Goal: Task Accomplishment & Management: Manage account settings

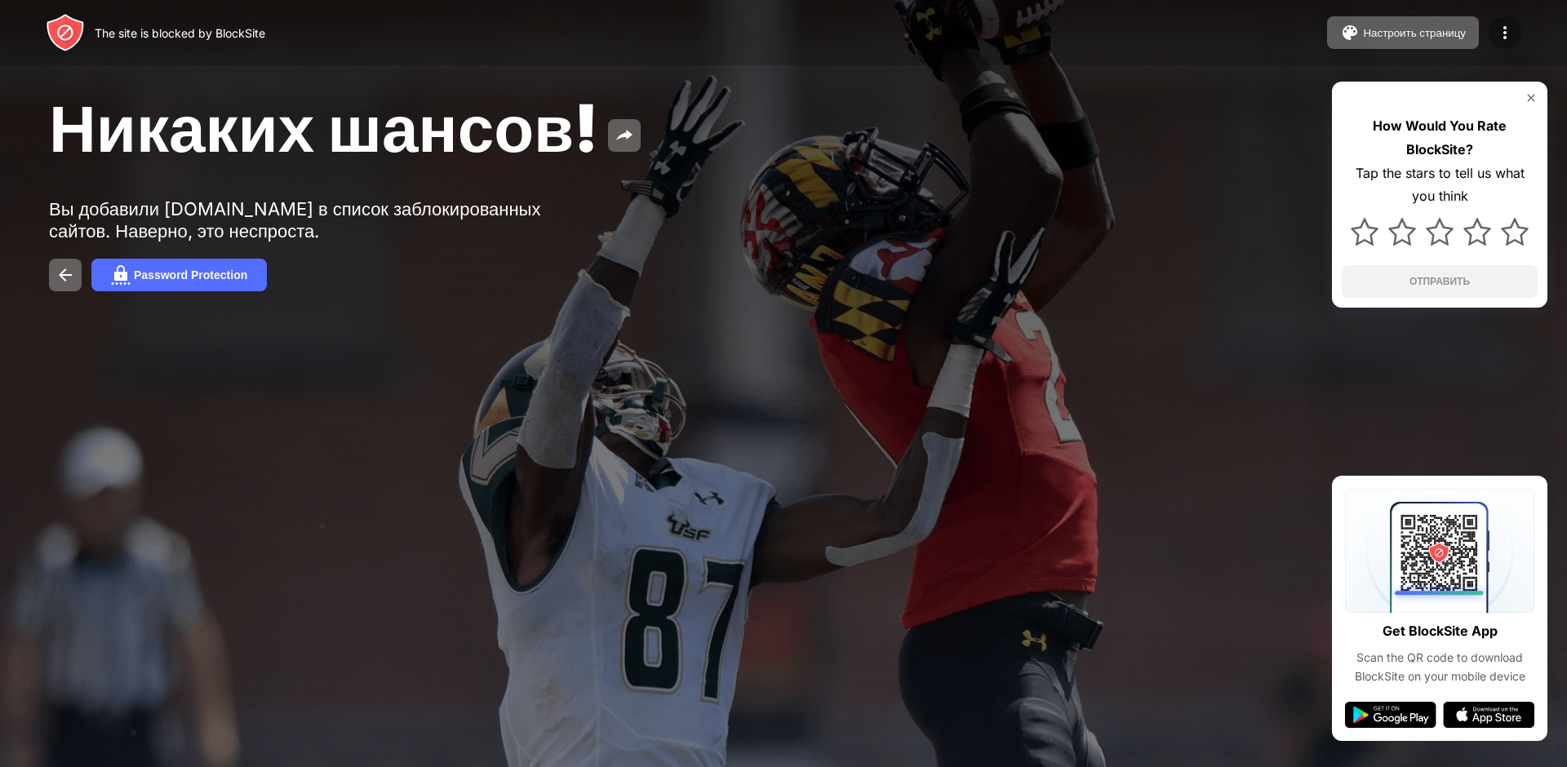
click at [1512, 30] on img at bounding box center [1505, 33] width 20 height 20
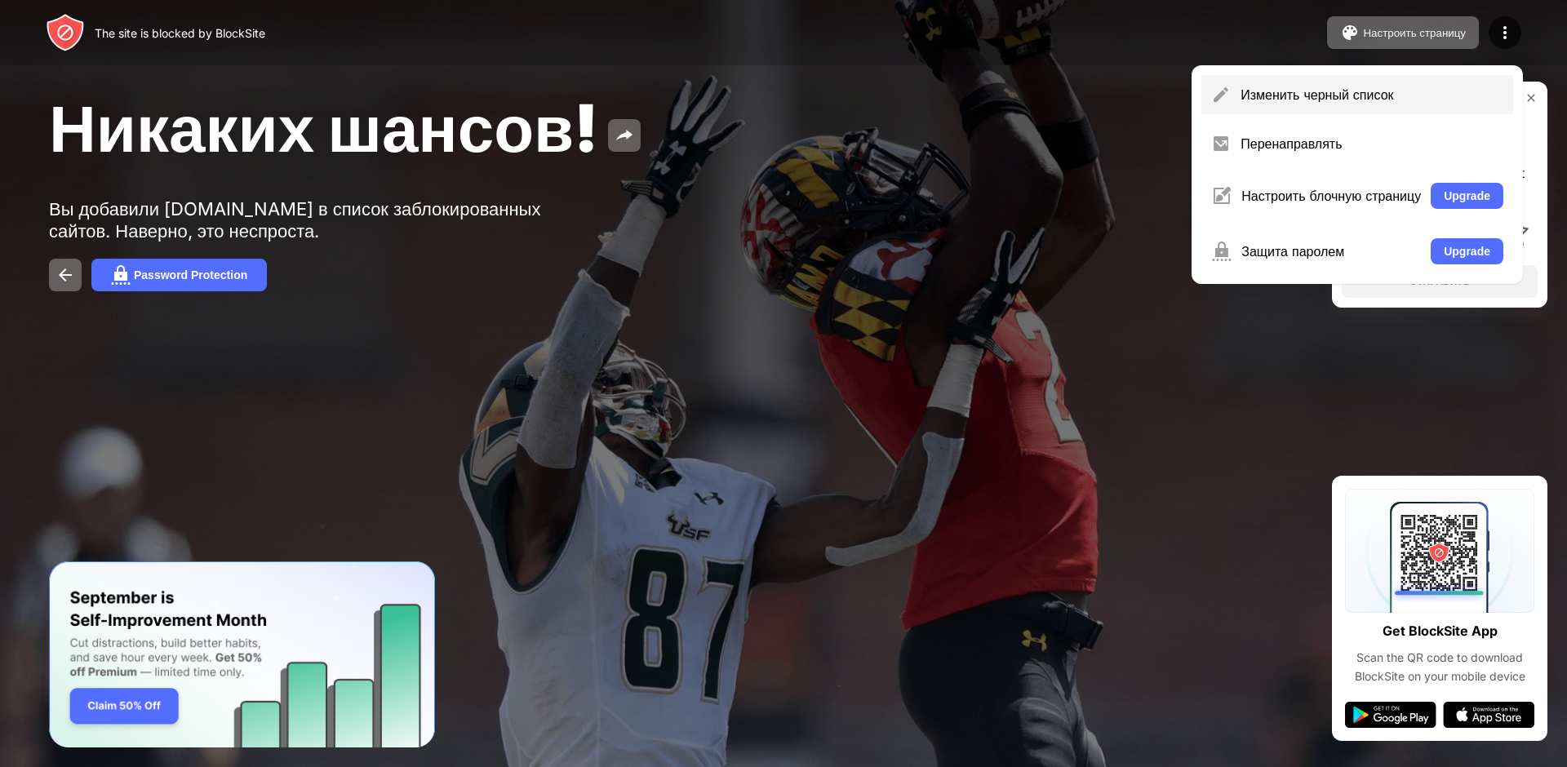
click at [1410, 94] on div "Изменить черный список" at bounding box center [1371, 94] width 263 height 16
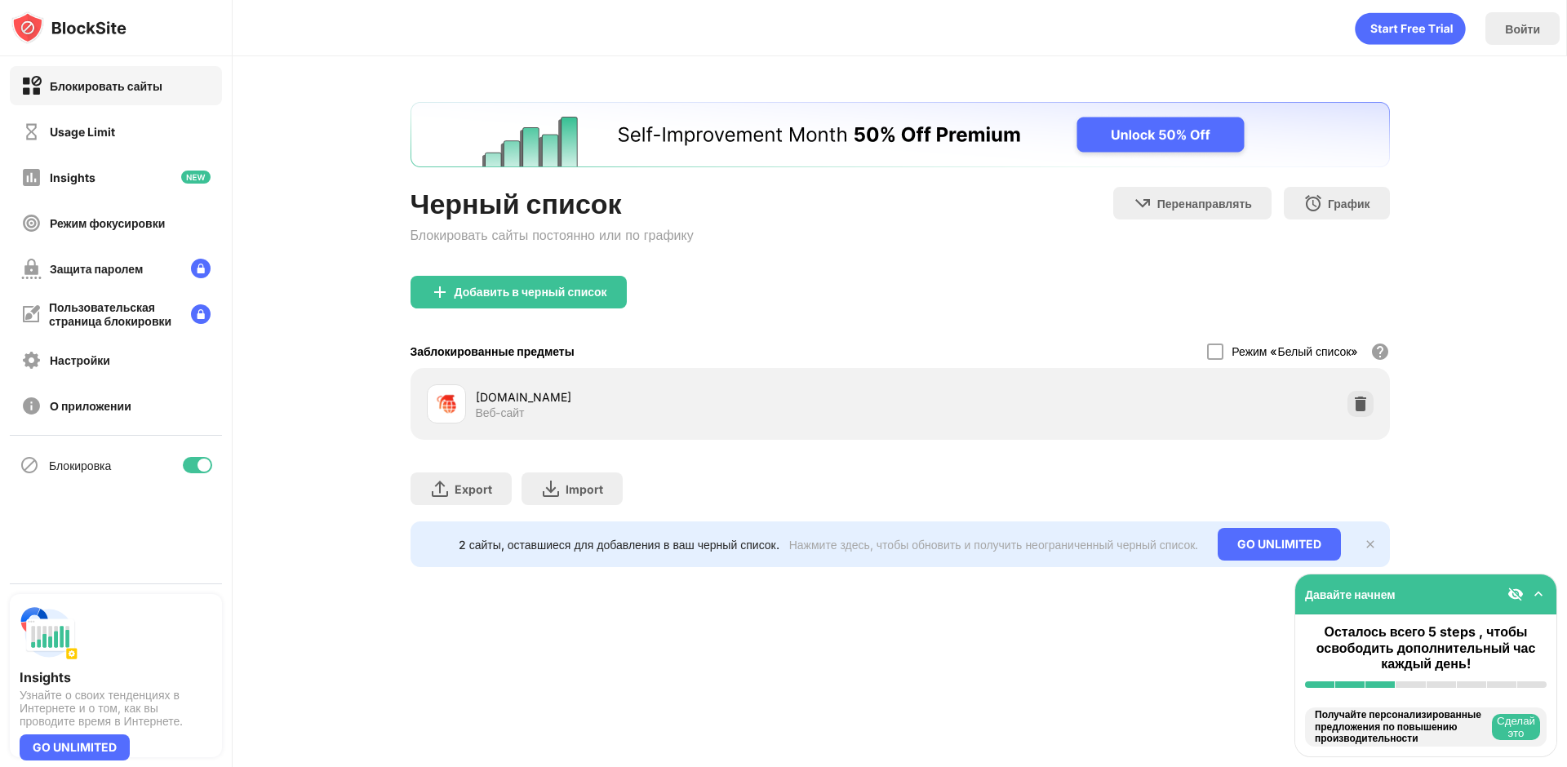
click at [1352, 393] on div at bounding box center [1360, 404] width 26 height 26
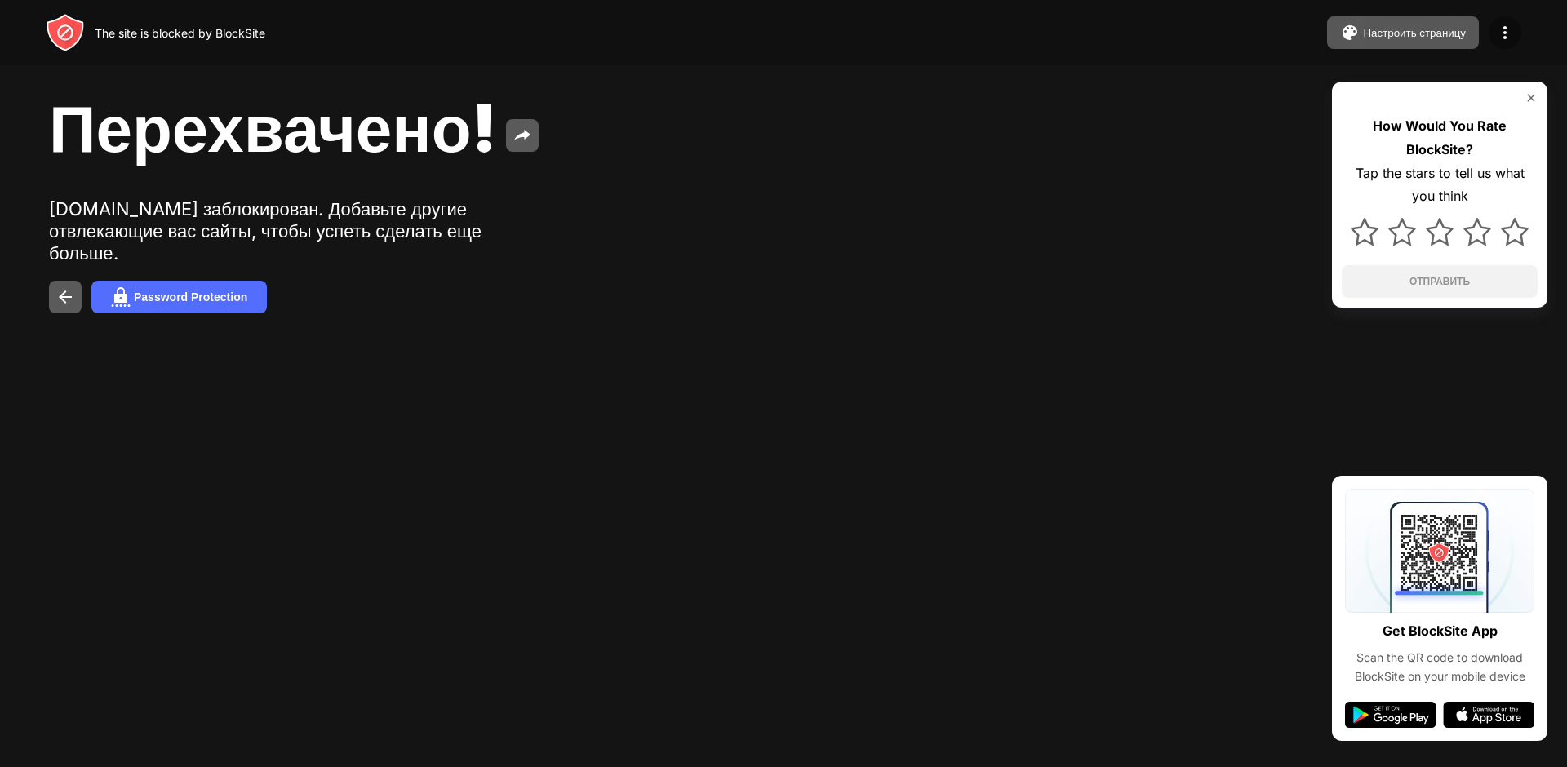
click at [1499, 37] on img at bounding box center [1505, 33] width 20 height 20
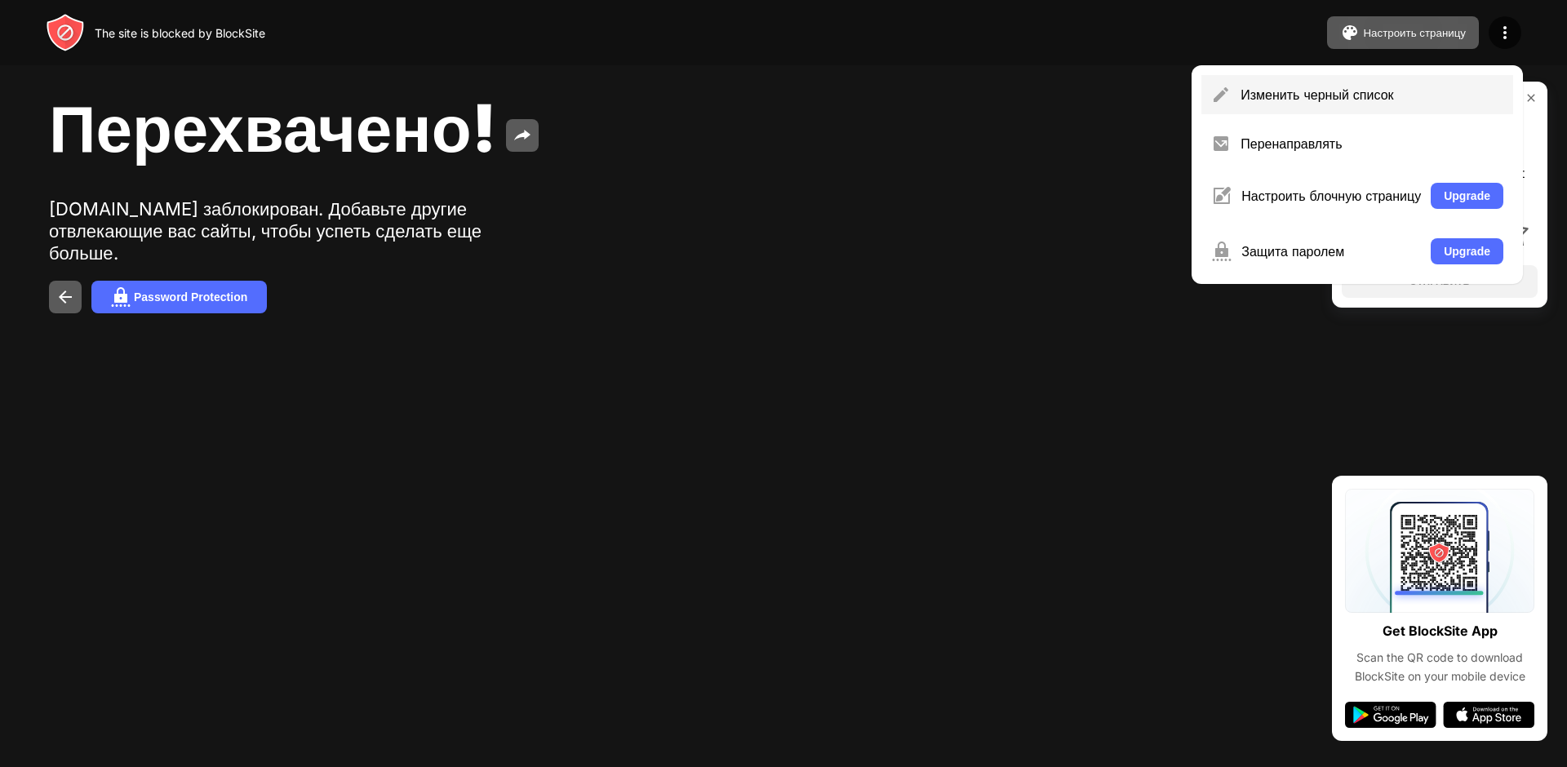
click at [1359, 102] on div "Изменить черный список" at bounding box center [1371, 94] width 263 height 16
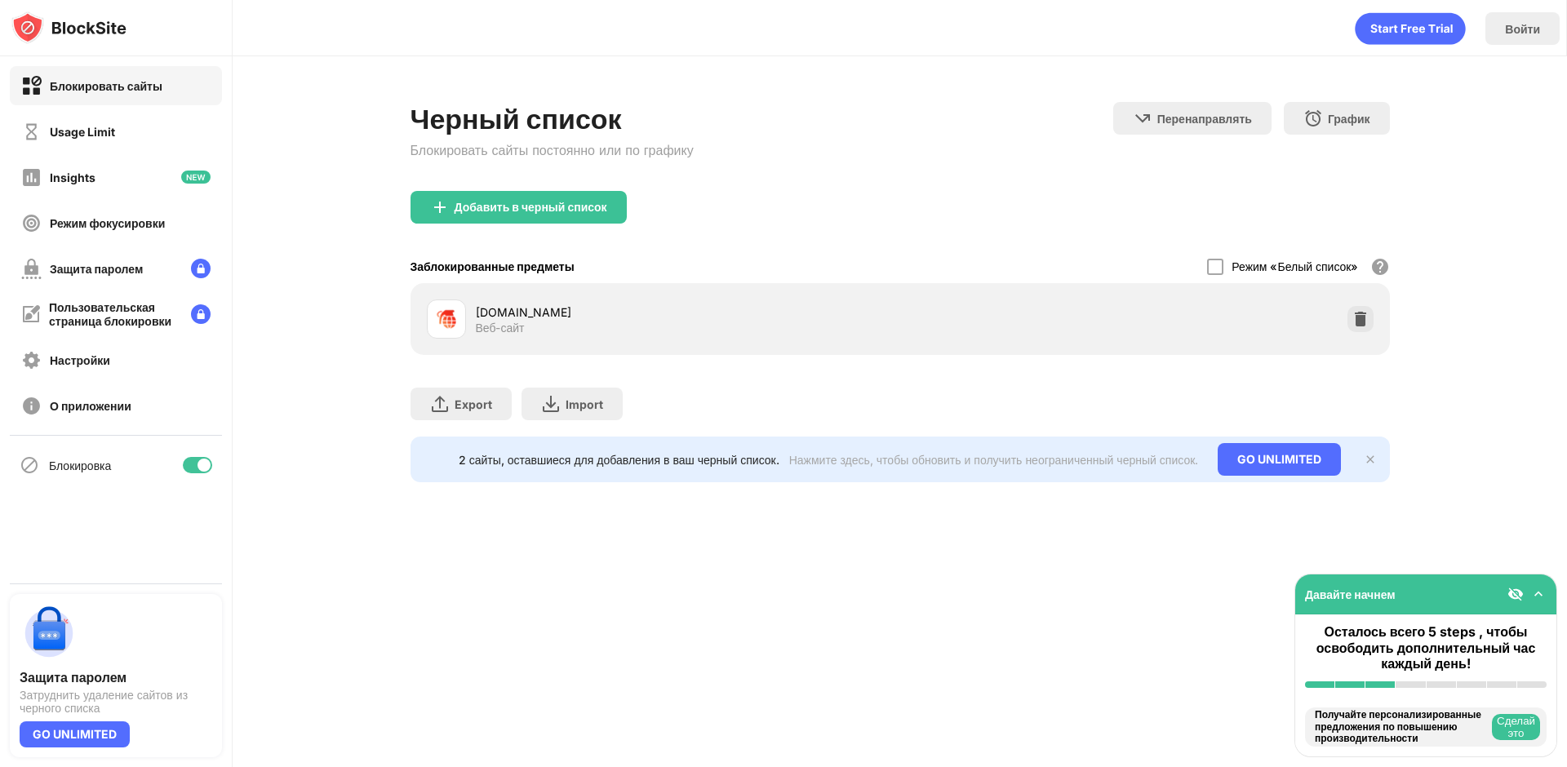
click at [501, 316] on div "case-battle.life" at bounding box center [688, 312] width 424 height 17
drag, startPoint x: 515, startPoint y: 314, endPoint x: 938, endPoint y: 278, distance: 425.0
click at [1403, 273] on div "Черный список Блокировать сайты постоянно или по графику Перенаправлять Нажмите…" at bounding box center [900, 292] width 1334 height 472
click at [1373, 455] on img at bounding box center [1370, 459] width 13 height 13
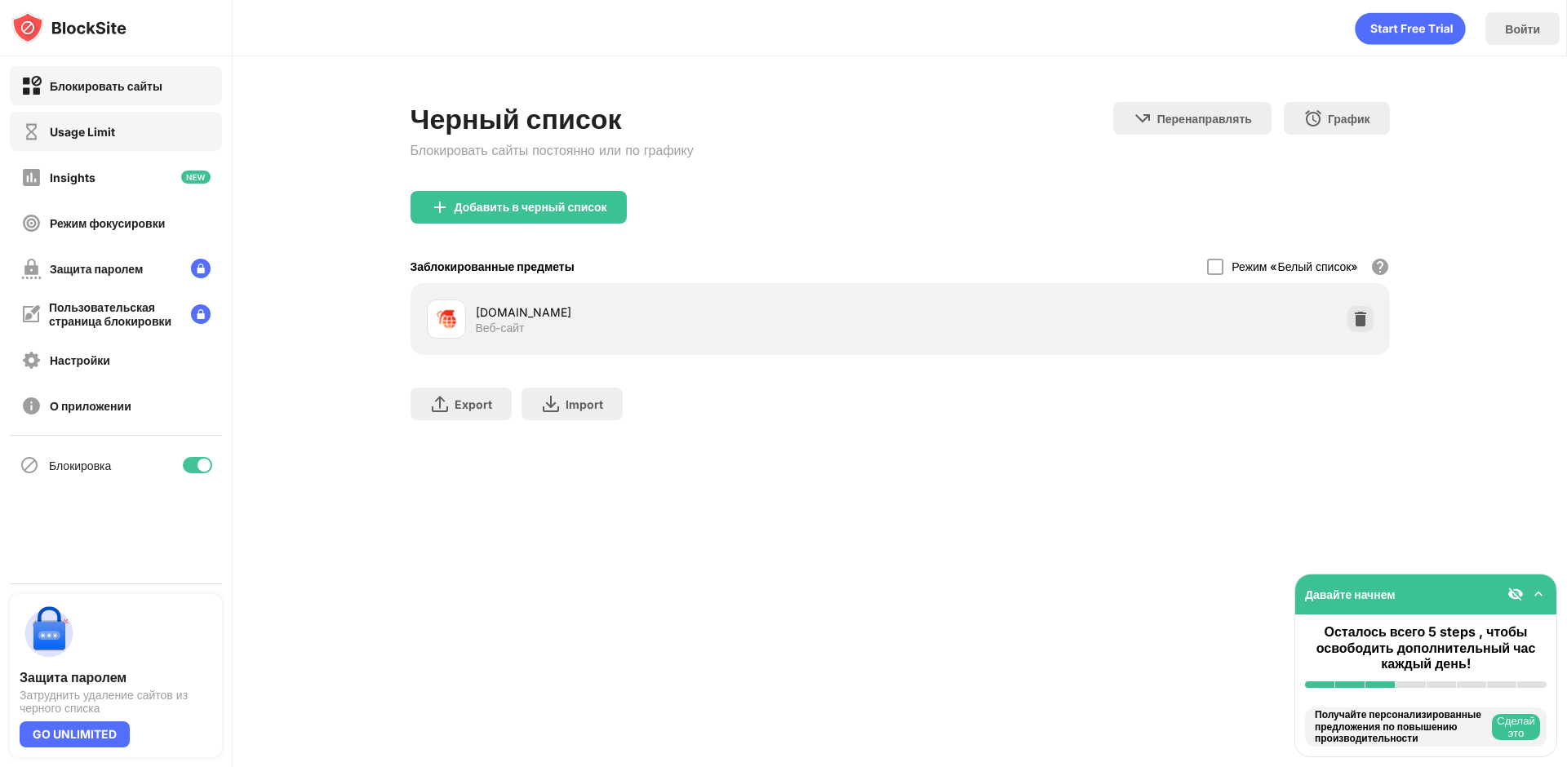
click at [68, 142] on div "Usage Limit" at bounding box center [116, 131] width 212 height 39
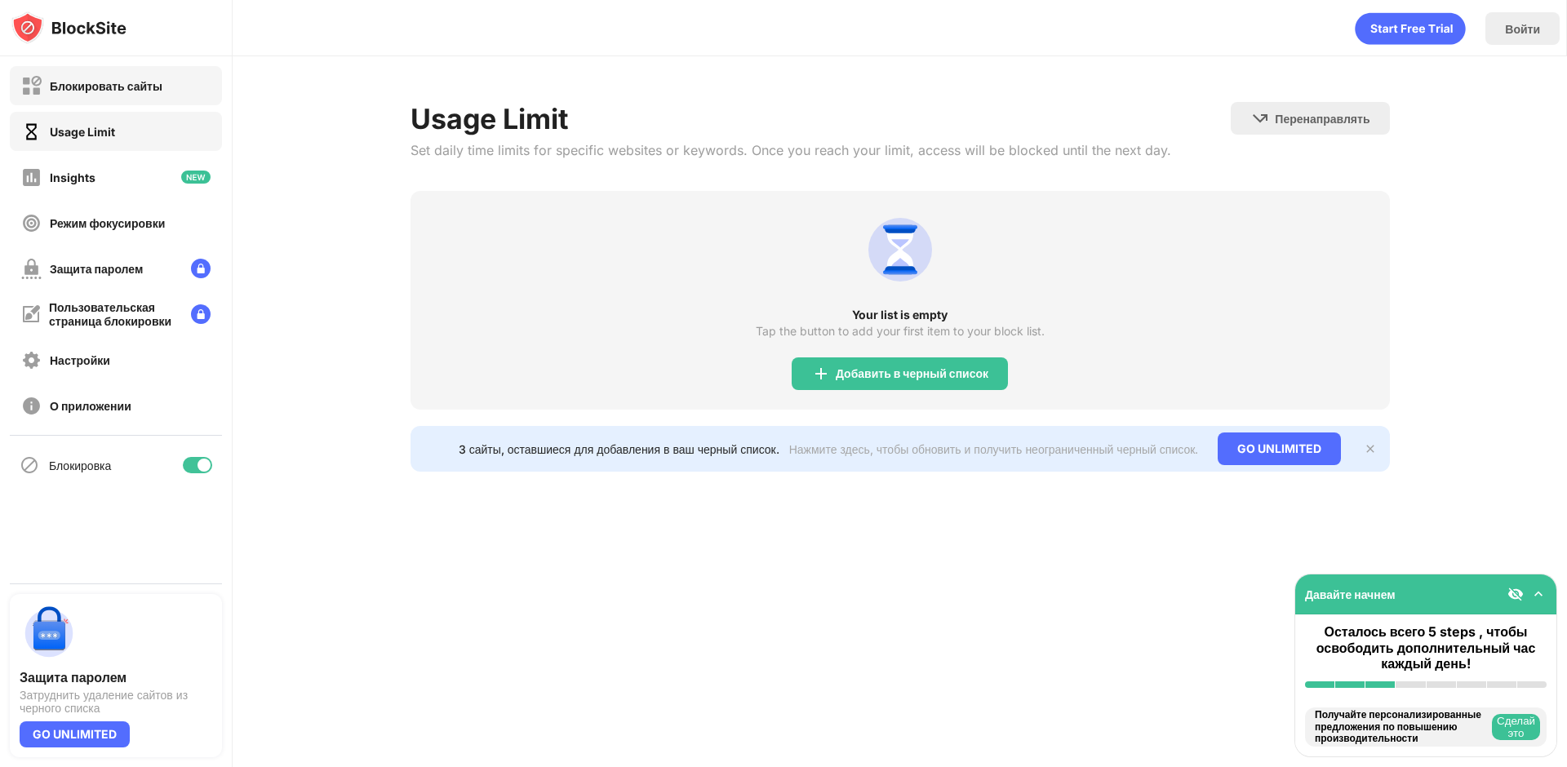
click at [89, 83] on div "Блокировать сайты" at bounding box center [106, 86] width 113 height 14
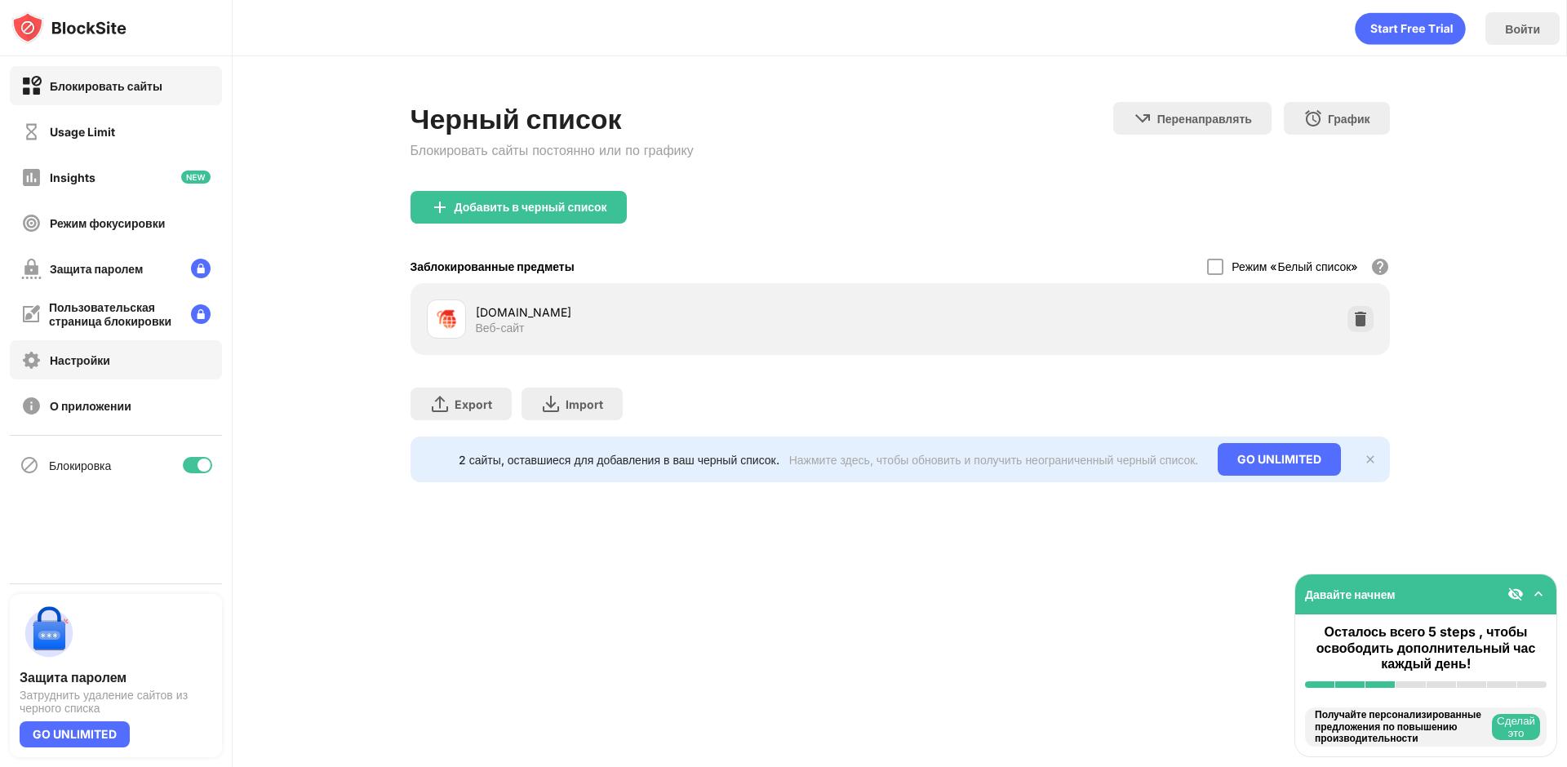
click at [83, 370] on div "Настройки" at bounding box center [65, 360] width 89 height 20
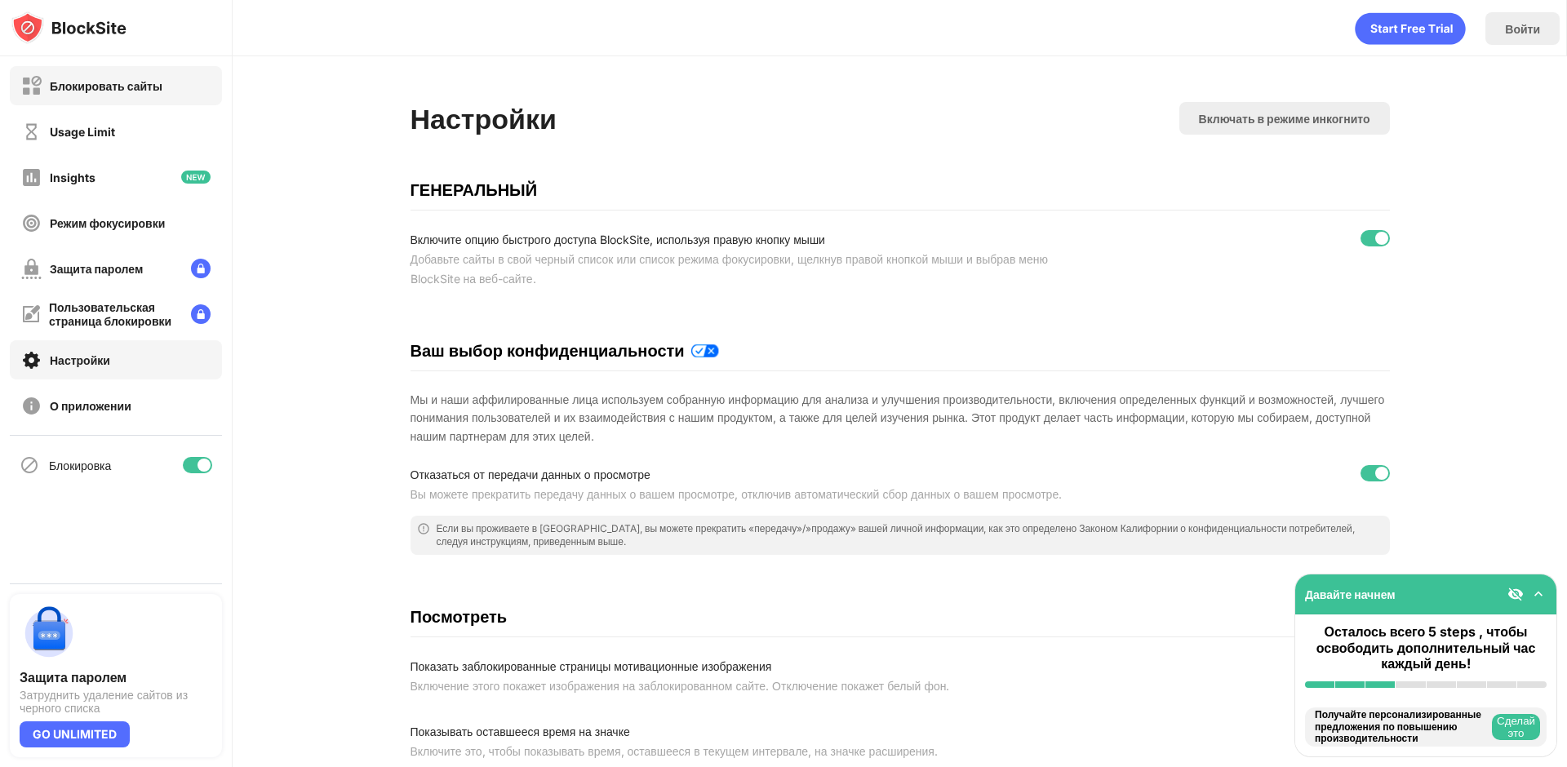
click at [104, 79] on div "Блокировать сайты" at bounding box center [106, 86] width 113 height 14
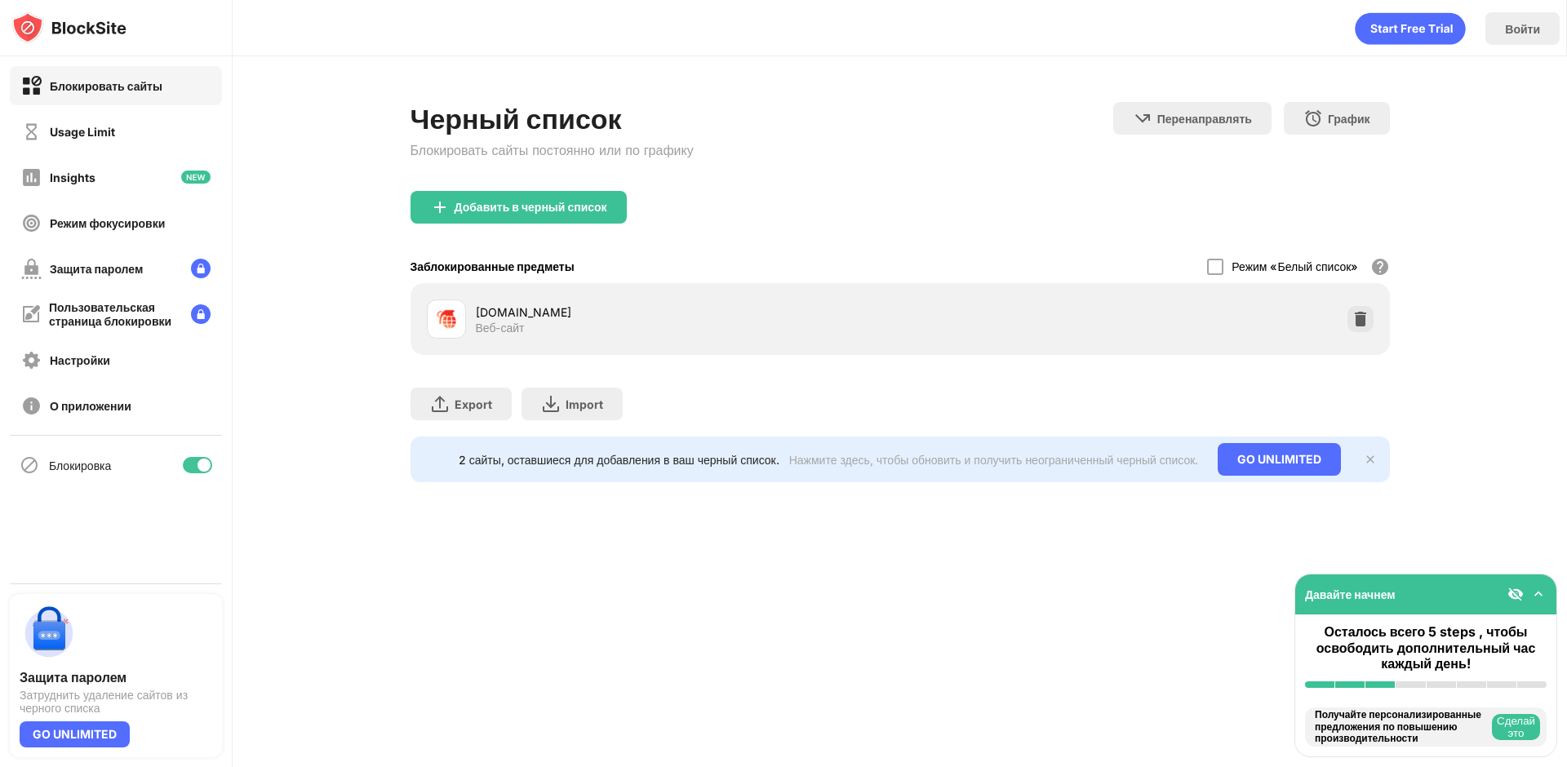
drag, startPoint x: 468, startPoint y: 323, endPoint x: 530, endPoint y: 316, distance: 61.6
click at [530, 316] on div "case-battle.life Веб-сайт" at bounding box center [663, 318] width 473 height 39
click at [1406, 112] on div "Черный список Блокировать сайты постоянно или по графику Перенаправлять Нажмите…" at bounding box center [900, 292] width 1334 height 472
